Goal: Information Seeking & Learning: Learn about a topic

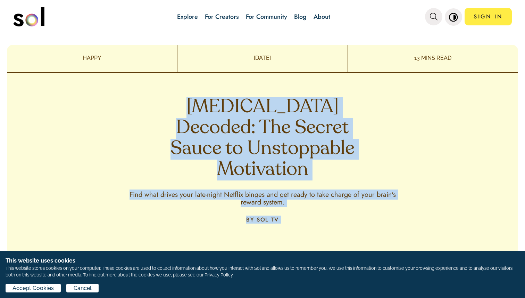
drag, startPoint x: 89, startPoint y: 83, endPoint x: 167, endPoint y: 84, distance: 78.1
copy div "Dopamine Decoded: The Secret Sauce to Unstoppable Motivation Find what drives y…"
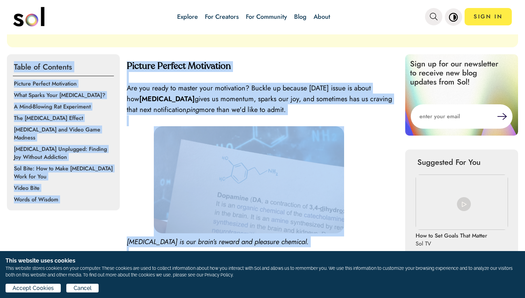
scroll to position [241, 0]
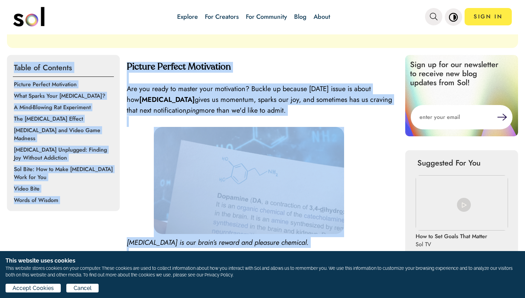
click at [375, 62] on h4 "Picture Perfect Motivation" at bounding box center [263, 67] width 272 height 11
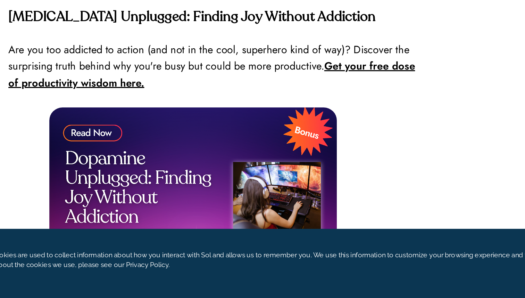
scroll to position [1481, 0]
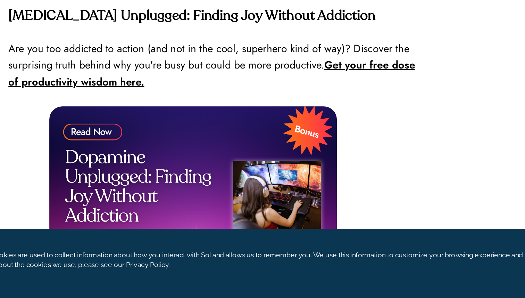
click at [345, 137] on strong "Get your free dose of productivity wisdom here." at bounding box center [261, 147] width 269 height 21
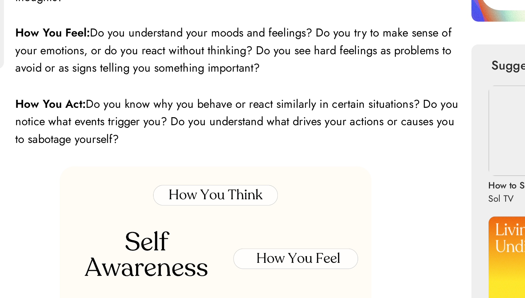
scroll to position [292, 0]
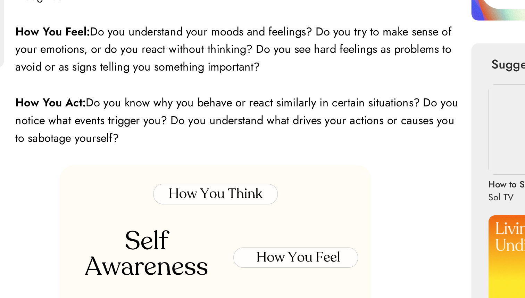
click at [224, 124] on p "How You Act: Do you know why you behave or react similarly in certain situation…" at bounding box center [263, 125] width 272 height 33
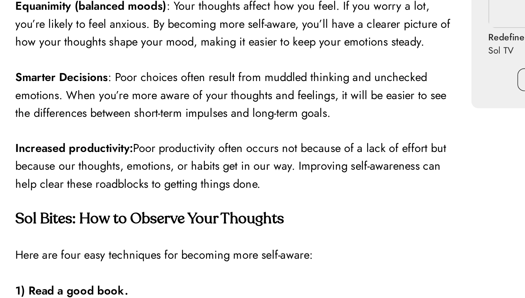
scroll to position [702, 0]
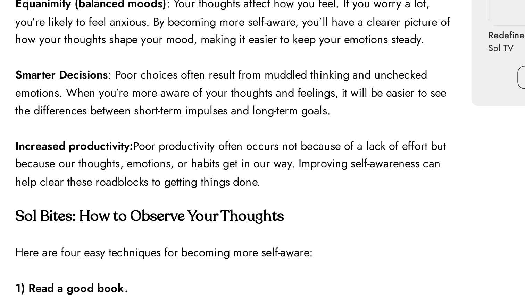
click at [186, 155] on span "Poor productivity often occurs not because of a lack of effort but because our …" at bounding box center [258, 151] width 263 height 32
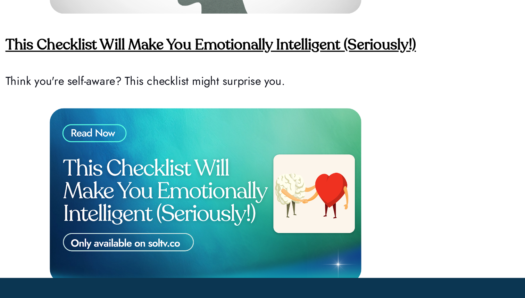
scroll to position [1716, 0]
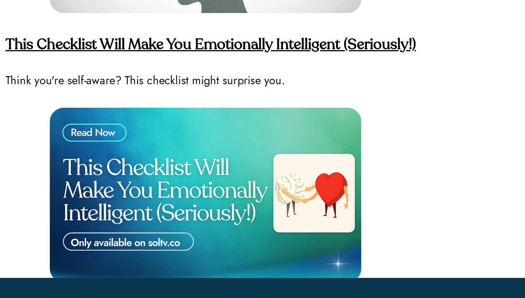
click at [293, 104] on strong "This Checklist Will Make You Emotionally Intelligent (Seriously!)" at bounding box center [252, 108] width 251 height 9
click at [222, 214] on img at bounding box center [249, 200] width 190 height 107
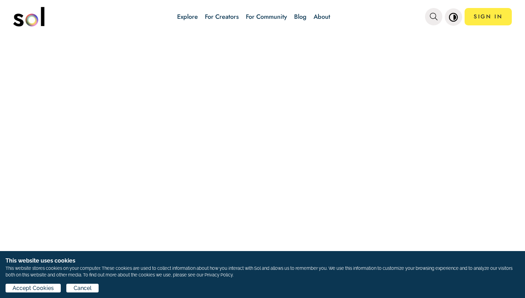
click at [185, 16] on link "Explore" at bounding box center [187, 16] width 21 height 9
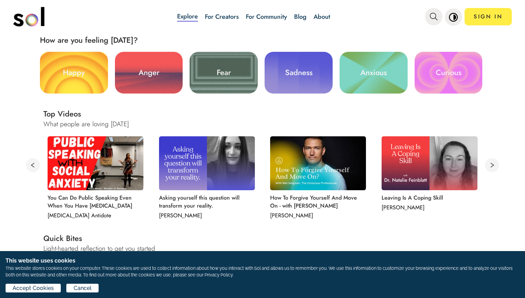
scroll to position [199, 0]
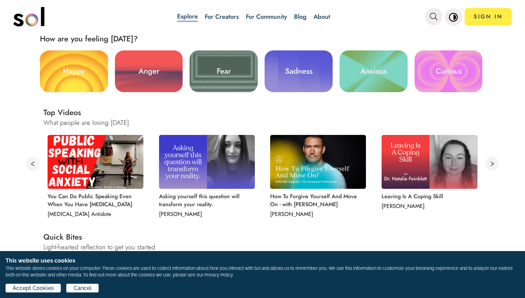
click at [382, 20] on div "Explore For Creators For Community Blog About" at bounding box center [254, 17] width 258 height 24
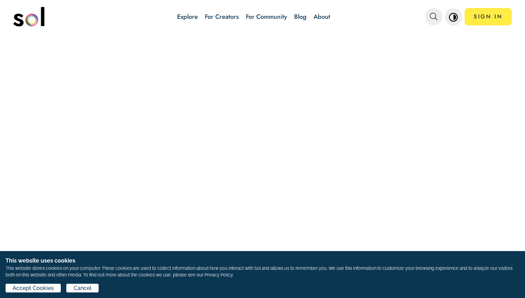
click at [191, 15] on link "Explore" at bounding box center [187, 16] width 21 height 9
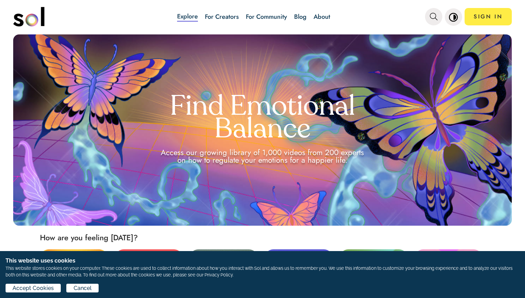
click at [224, 17] on link "For Creators" at bounding box center [222, 16] width 34 height 9
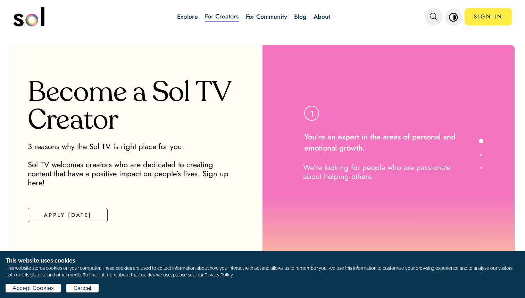
scroll to position [10, 0]
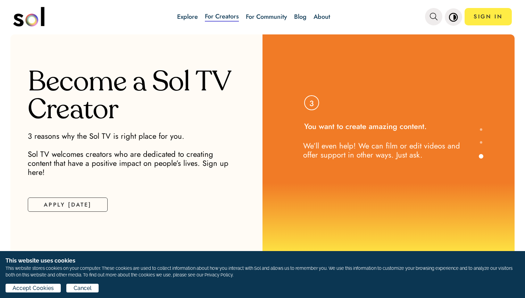
click at [266, 15] on link "For Community" at bounding box center [266, 16] width 41 height 9
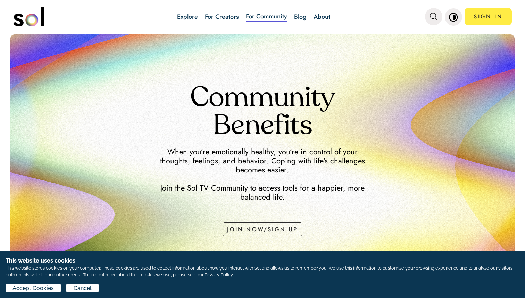
click at [300, 16] on link "Blog" at bounding box center [300, 16] width 12 height 9
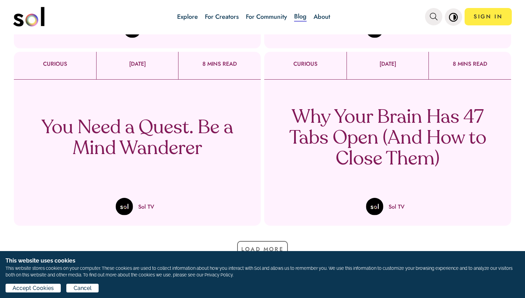
scroll to position [417, 0]
click at [360, 137] on p "Why Your Brain Has 47 Tabs Open (And How to Close Them)" at bounding box center [387, 138] width 205 height 62
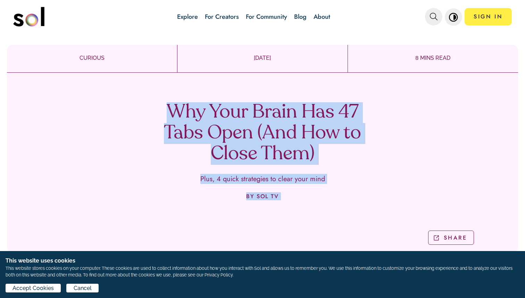
drag, startPoint x: 322, startPoint y: 166, endPoint x: 129, endPoint y: 106, distance: 202.6
copy div "Why Your Brain Has 47 Tabs Open (And How to Close Them) Plus, 4 quick strategie…"
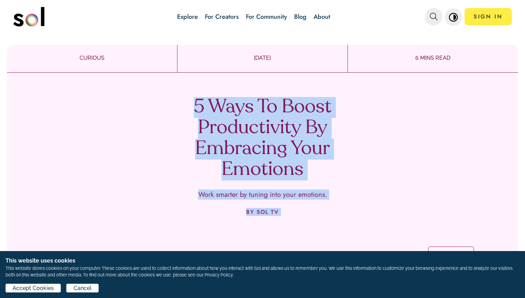
drag, startPoint x: 381, startPoint y: 167, endPoint x: 152, endPoint y: 111, distance: 235.4
copy div "6 Lore Ip Dolor Sitametconse Ad Elitseddo Eius Temporin Utla etdolor ma aliqua …"
